Goal: Task Accomplishment & Management: Use online tool/utility

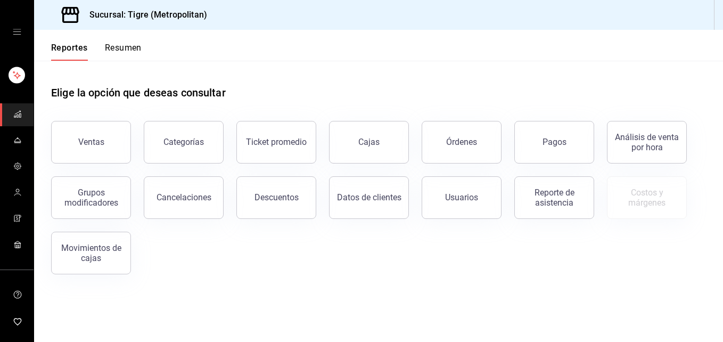
click at [24, 118] on link "mailbox folders" at bounding box center [17, 114] width 34 height 23
click at [286, 188] on button "Descuentos" at bounding box center [277, 197] width 80 height 43
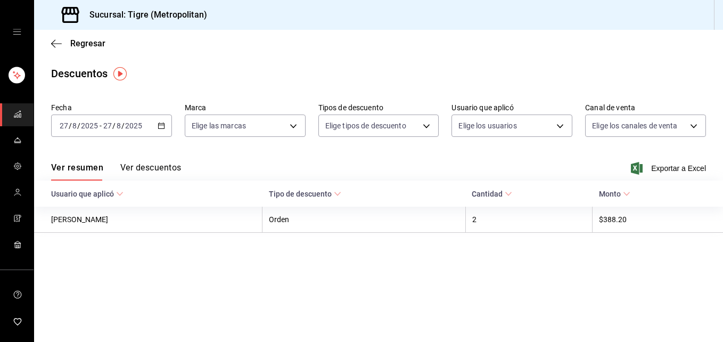
click at [162, 127] on icon "button" at bounding box center [161, 125] width 7 height 7
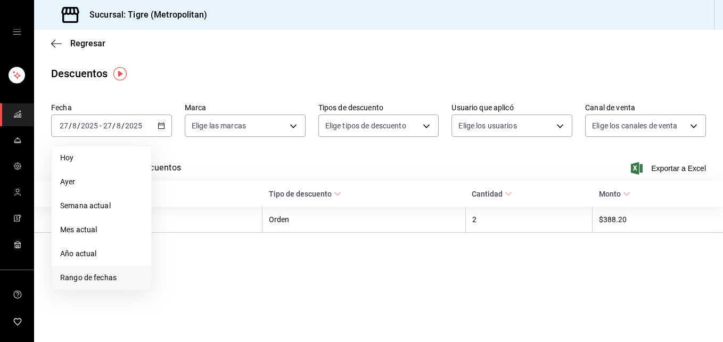
click at [62, 275] on span "Rango de fechas" at bounding box center [101, 277] width 83 height 11
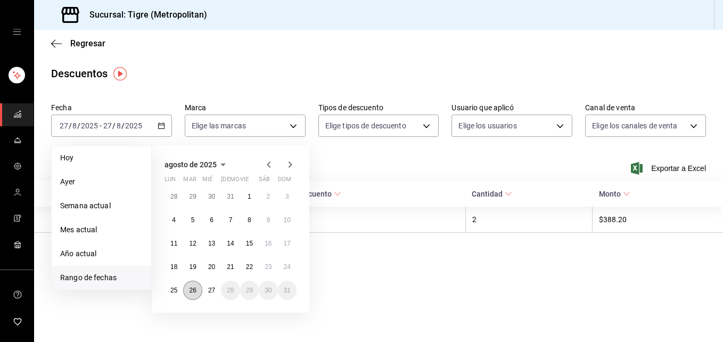
click at [196, 291] on abbr "26" at bounding box center [192, 290] width 7 height 7
click at [202, 291] on button "27" at bounding box center [211, 290] width 19 height 19
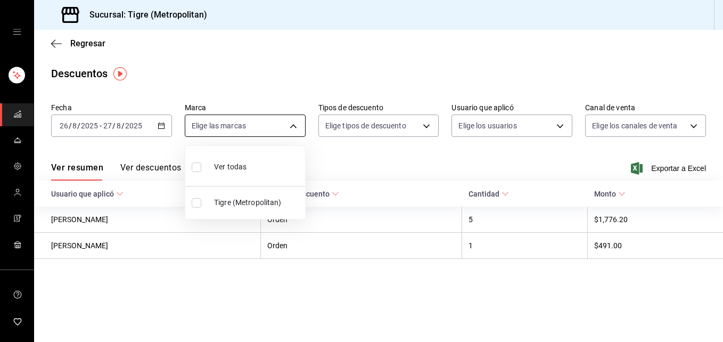
click at [291, 123] on body "Sucursal: Tigre (Metropolitan) Regresar Descuentos Fecha 2025-08-26 26 / 8 / 20…" at bounding box center [361, 171] width 723 height 342
click at [223, 166] on span "Ver todas" at bounding box center [230, 166] width 32 height 11
type input "d2a20516-989b-40fe-838d-c8b0b31ef0ff"
checkbox input "true"
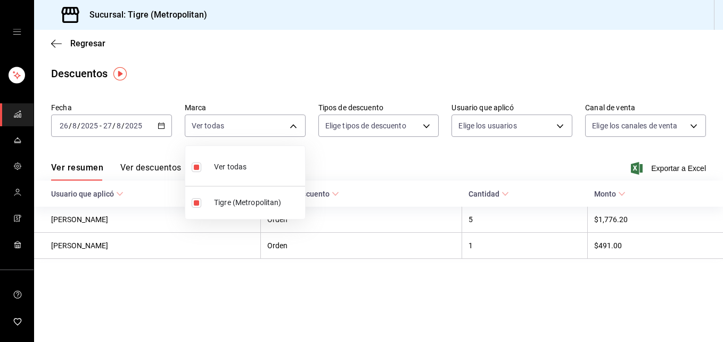
click at [396, 123] on div at bounding box center [361, 171] width 723 height 342
click at [396, 123] on body "Sucursal: Tigre (Metropolitan) Regresar Descuentos Fecha 2025-08-26 26 / 8 / 20…" at bounding box center [361, 171] width 723 height 342
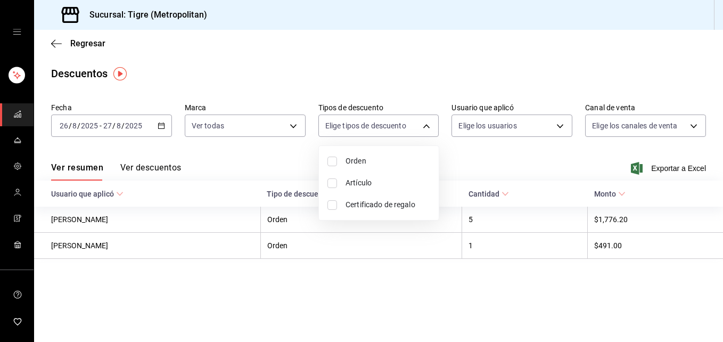
click at [327, 166] on li "Orden" at bounding box center [379, 161] width 120 height 22
type input "ORDER"
checkbox input "true"
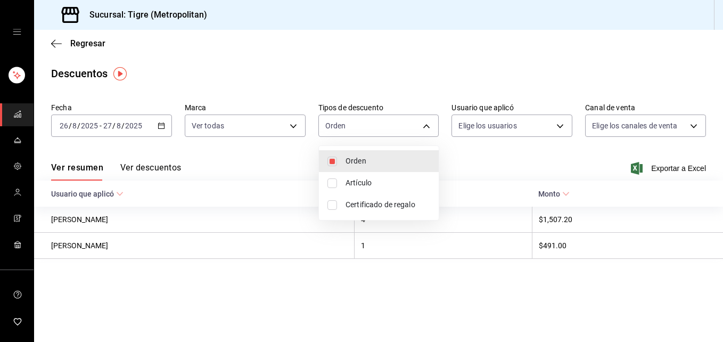
click at [335, 183] on input "checkbox" at bounding box center [333, 183] width 10 height 10
checkbox input "true"
type input "ORDER,ORDER_ITEM"
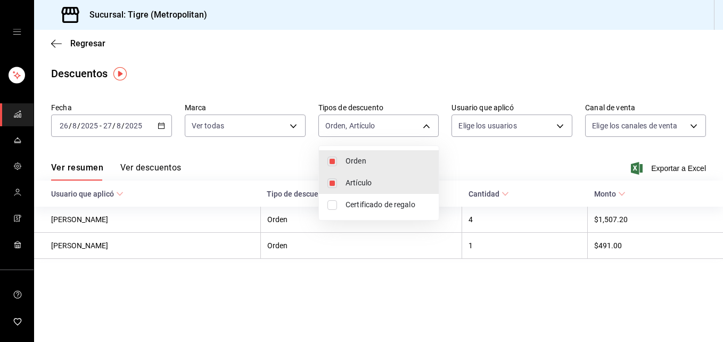
click at [334, 206] on input "checkbox" at bounding box center [333, 205] width 10 height 10
checkbox input "true"
type input "ORDER,ORDER_ITEM,CARD_REWARD"
click at [528, 121] on div at bounding box center [361, 171] width 723 height 342
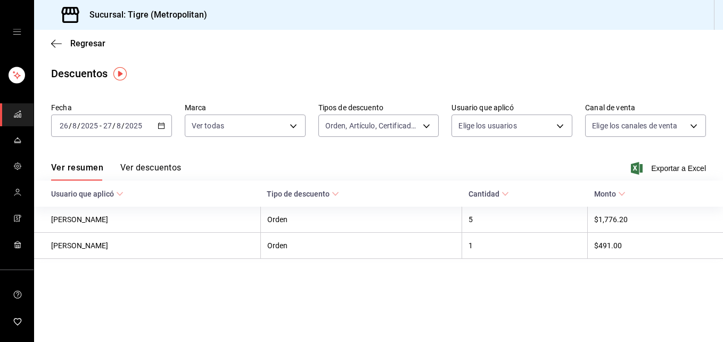
click at [528, 121] on body "Sucursal: Tigre (Metropolitan) Regresar Descuentos Fecha 2025-08-26 26 / 8 / 20…" at bounding box center [361, 171] width 723 height 342
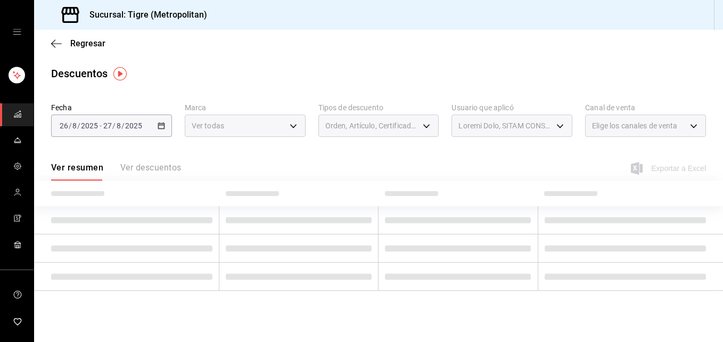
type input "d296bbb3-5499-4e4f-81e7-c6531b0d5955,1b867d82-4582-4ba2-b7d9-162f39ab4e97,bf17b…"
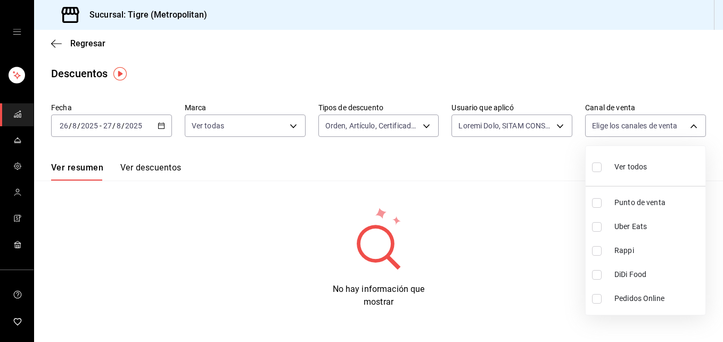
click at [629, 123] on body "Sucursal: Tigre (Metropolitan) Regresar Descuentos Fecha 2025-08-26 26 / 8 / 20…" at bounding box center [361, 171] width 723 height 342
click at [599, 170] on input "checkbox" at bounding box center [597, 167] width 10 height 10
checkbox input "true"
type input "PARROT,UBER_EATS,RAPPI,DIDI_FOOD,ONLINE"
checkbox input "true"
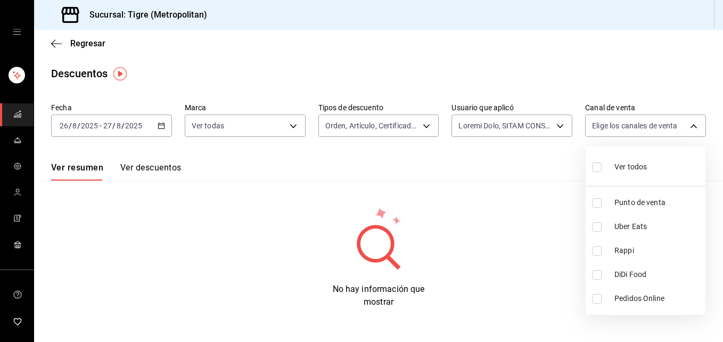
checkbox input "true"
click at [561, 128] on div at bounding box center [361, 171] width 723 height 342
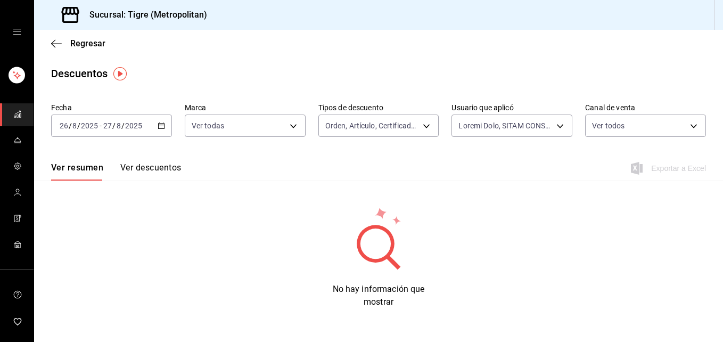
click at [561, 128] on body "Sucursal: Tigre (Metropolitan) Regresar Descuentos Fecha 2025-08-26 26 / 8 / 20…" at bounding box center [361, 171] width 723 height 342
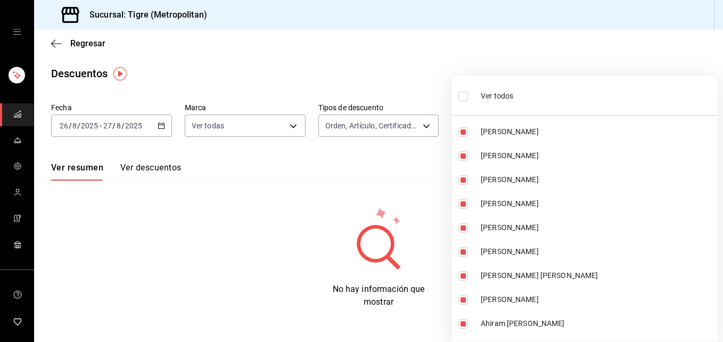
click at [463, 97] on input "checkbox" at bounding box center [464, 97] width 10 height 10
checkbox input "true"
type input "d296bbb3-5499-4e4f-81e7-c6531b0d5955,1b867d82-4582-4ba2-b7d9-162f39ab4e97,bf17b…"
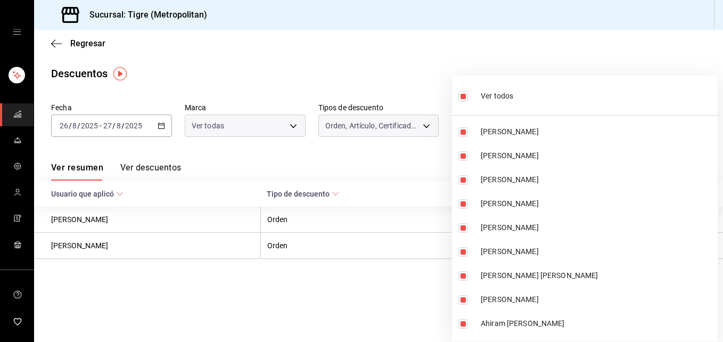
click at [366, 44] on div at bounding box center [361, 171] width 723 height 342
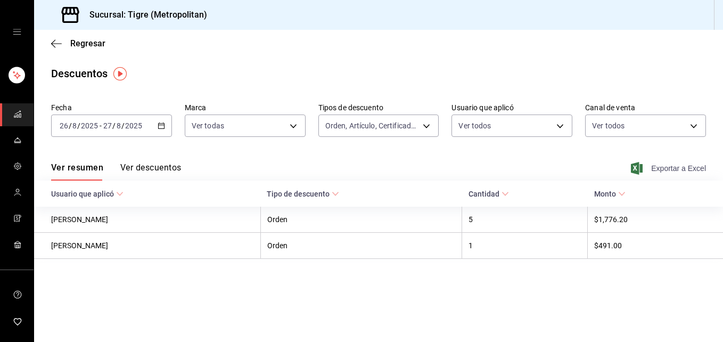
click at [673, 168] on span "Exportar a Excel" at bounding box center [669, 168] width 73 height 13
